Goal: Task Accomplishment & Management: Manage account settings

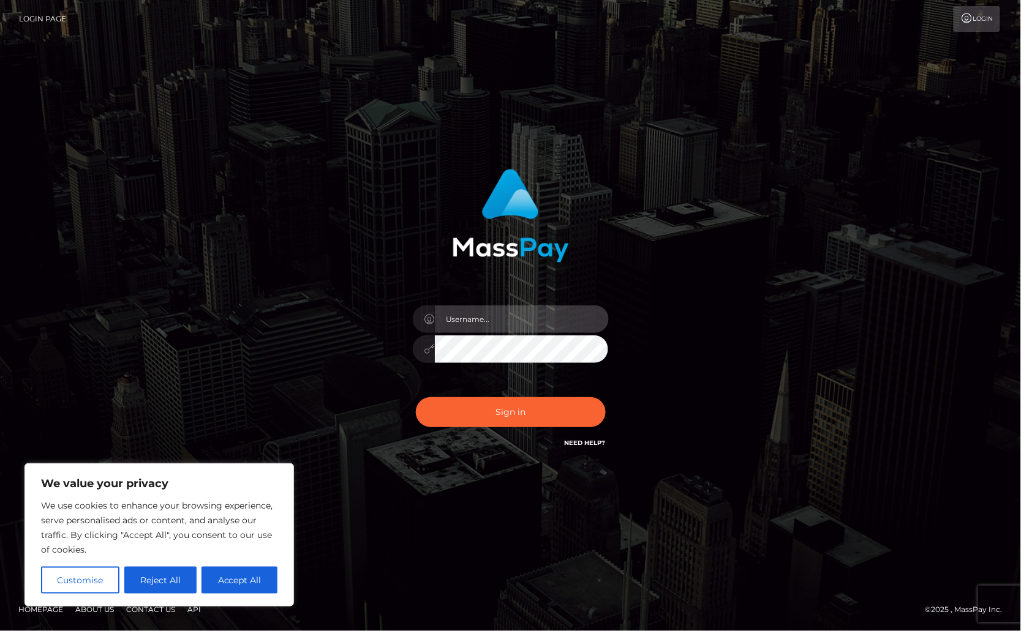
drag, startPoint x: 482, startPoint y: 310, endPoint x: 497, endPoint y: 320, distance: 18.0
click at [482, 310] on input "text" at bounding box center [522, 320] width 174 height 28
type input "Christine.Silversocial"
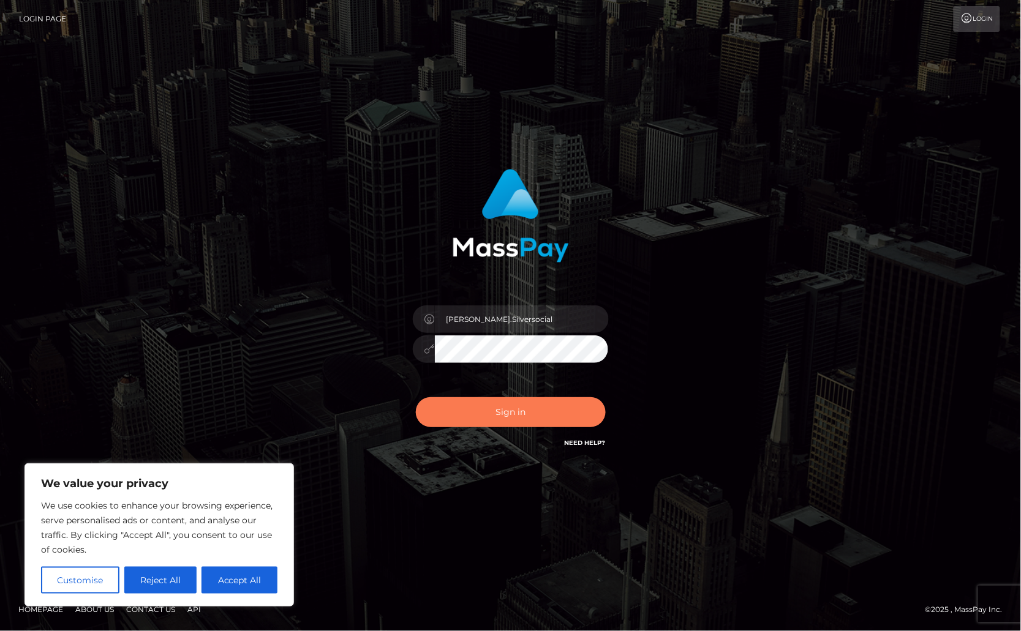
click at [546, 418] on button "Sign in" at bounding box center [511, 412] width 190 height 30
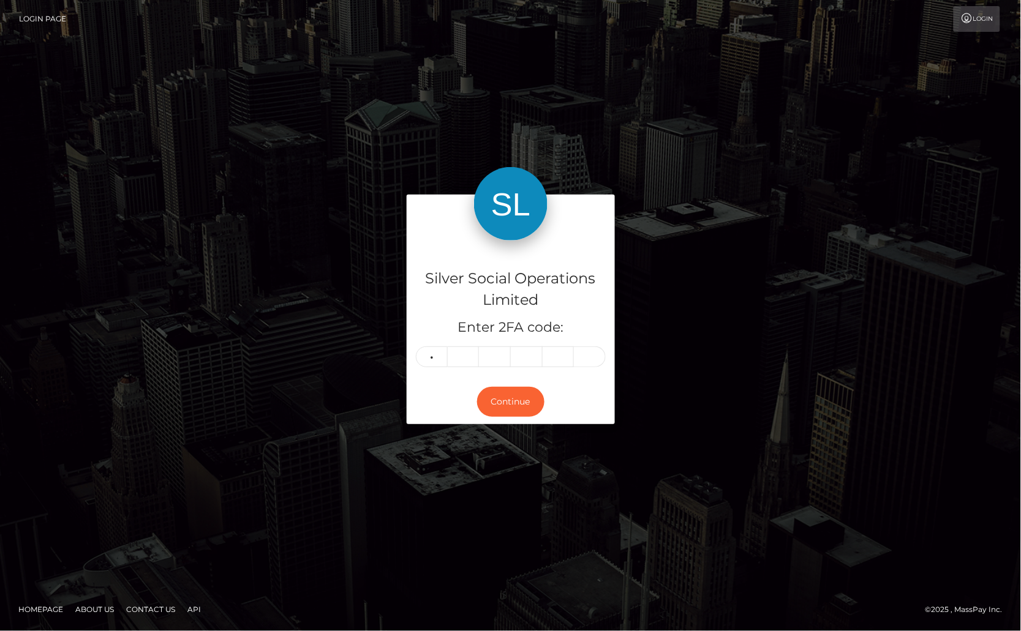
type input "0"
type input "9"
type input "1"
type input "5"
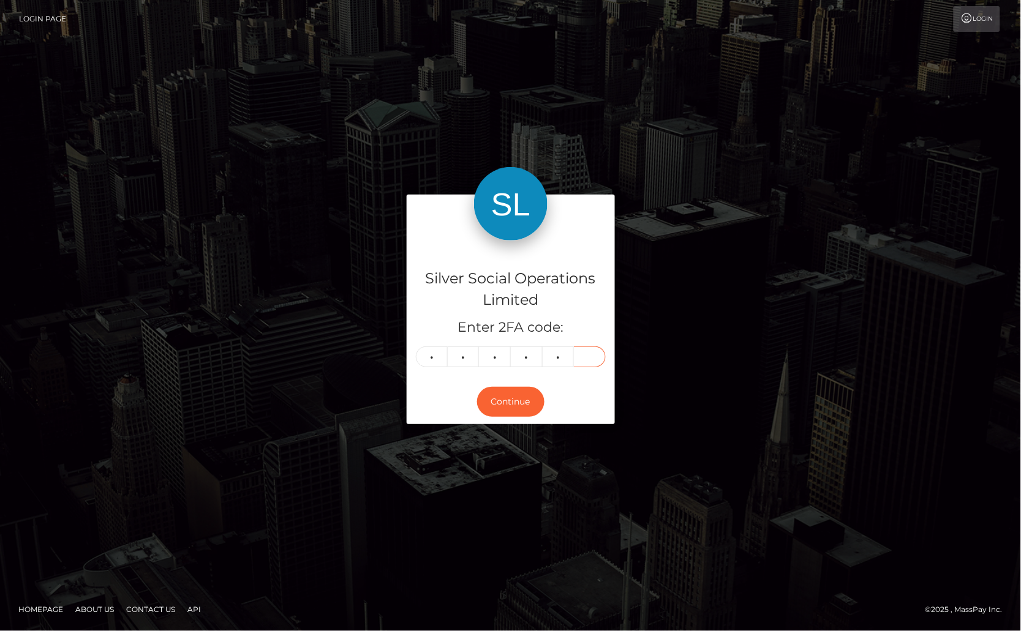
type input "3"
